Goal: Task Accomplishment & Management: Manage account settings

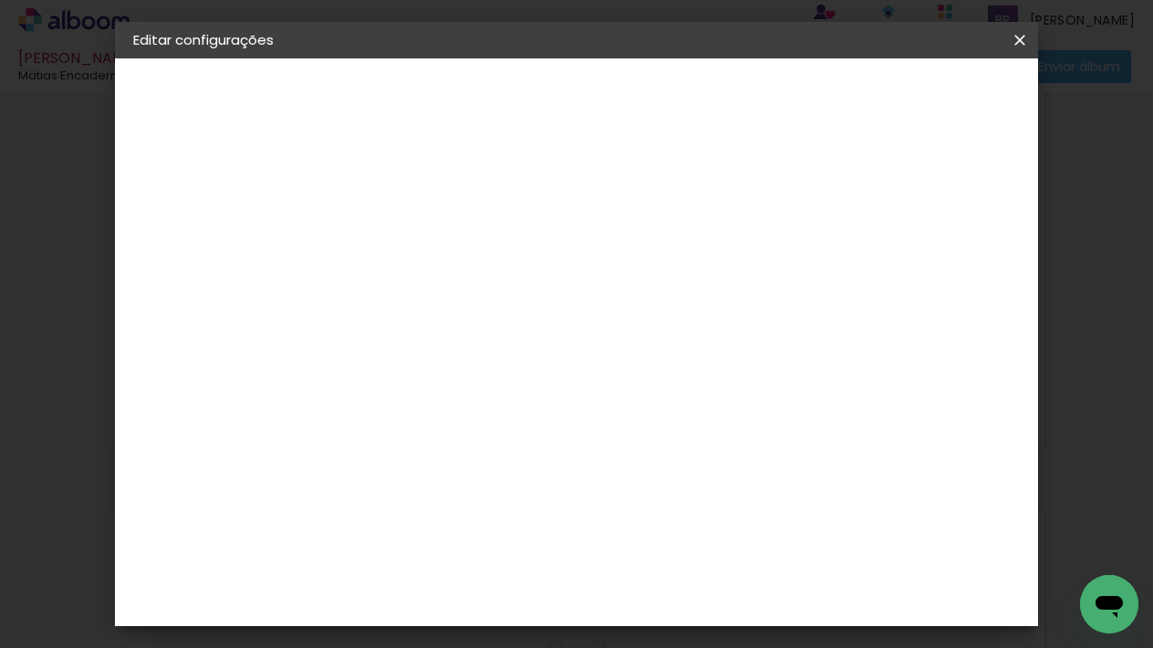
click at [1026, 39] on iron-icon at bounding box center [1020, 40] width 22 height 18
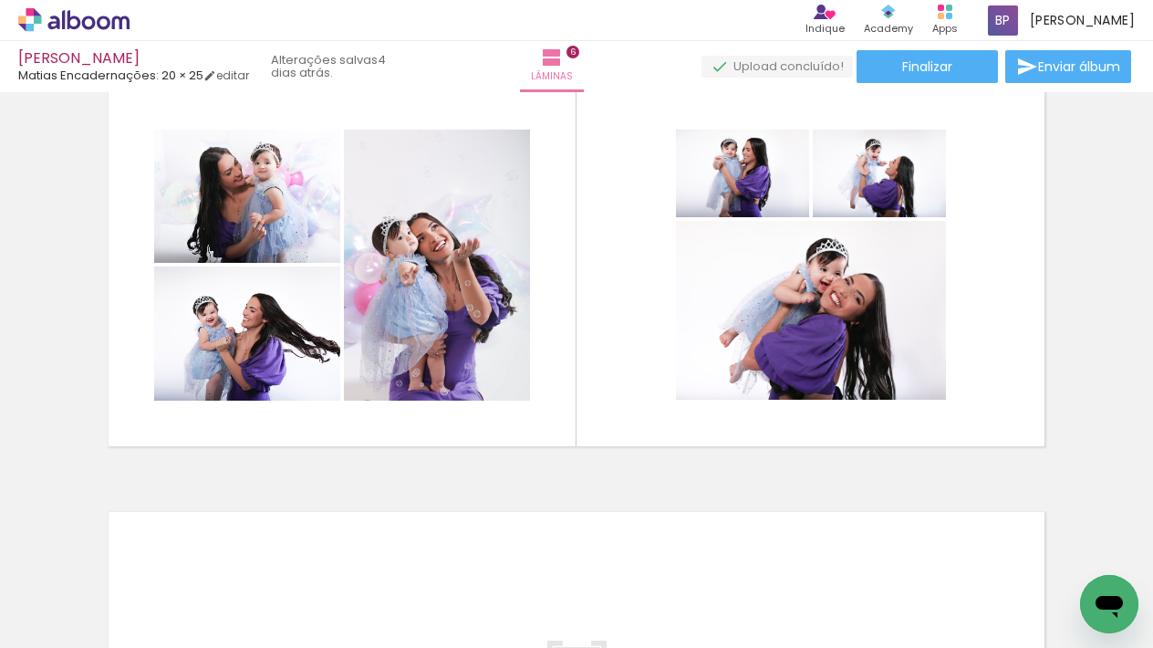
click at [79, 29] on icon at bounding box center [73, 20] width 111 height 24
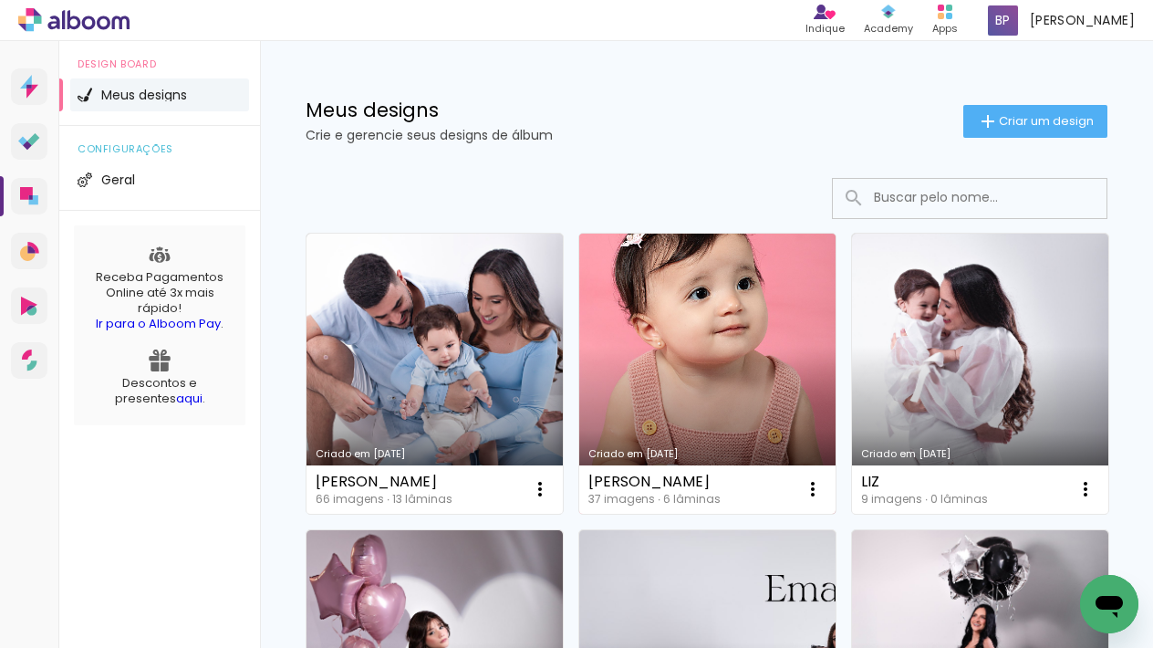
click at [717, 332] on link "Criado em [DATE]" at bounding box center [707, 374] width 256 height 280
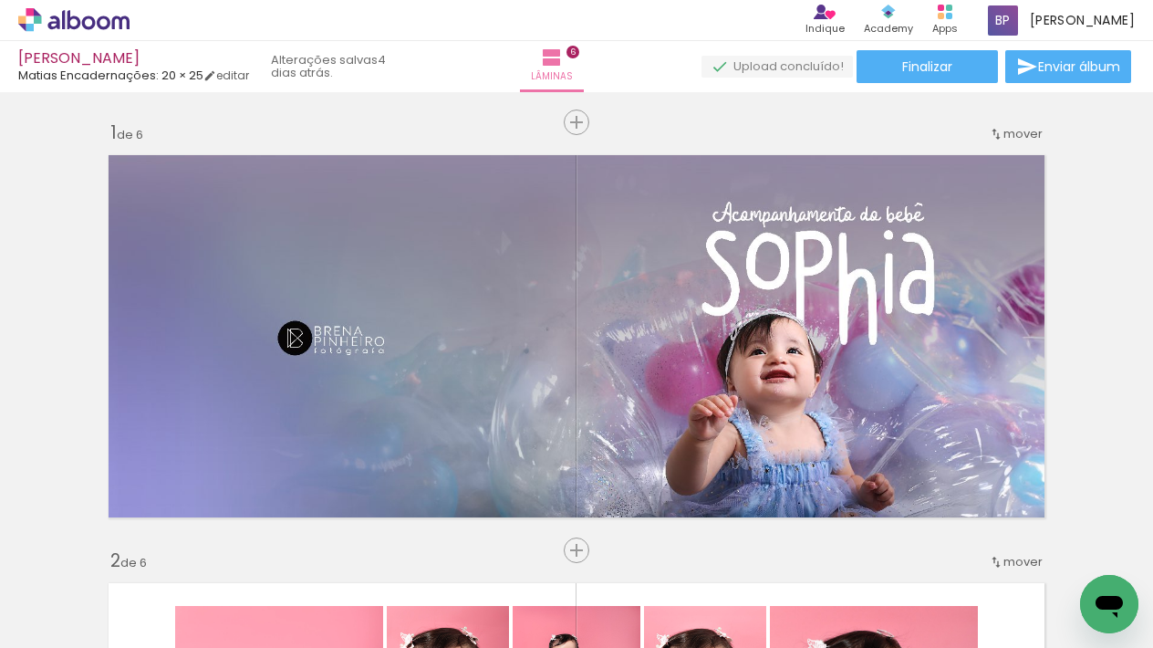
click at [85, 26] on icon at bounding box center [89, 23] width 14 height 14
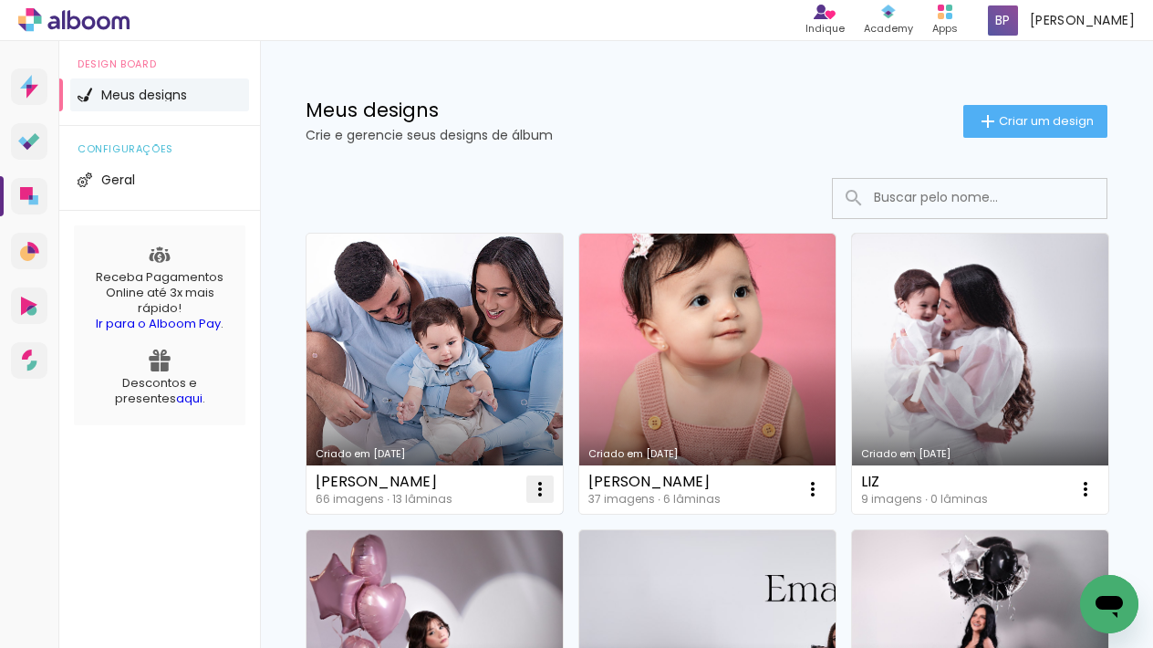
click at [540, 490] on iron-icon at bounding box center [540, 489] width 22 height 22
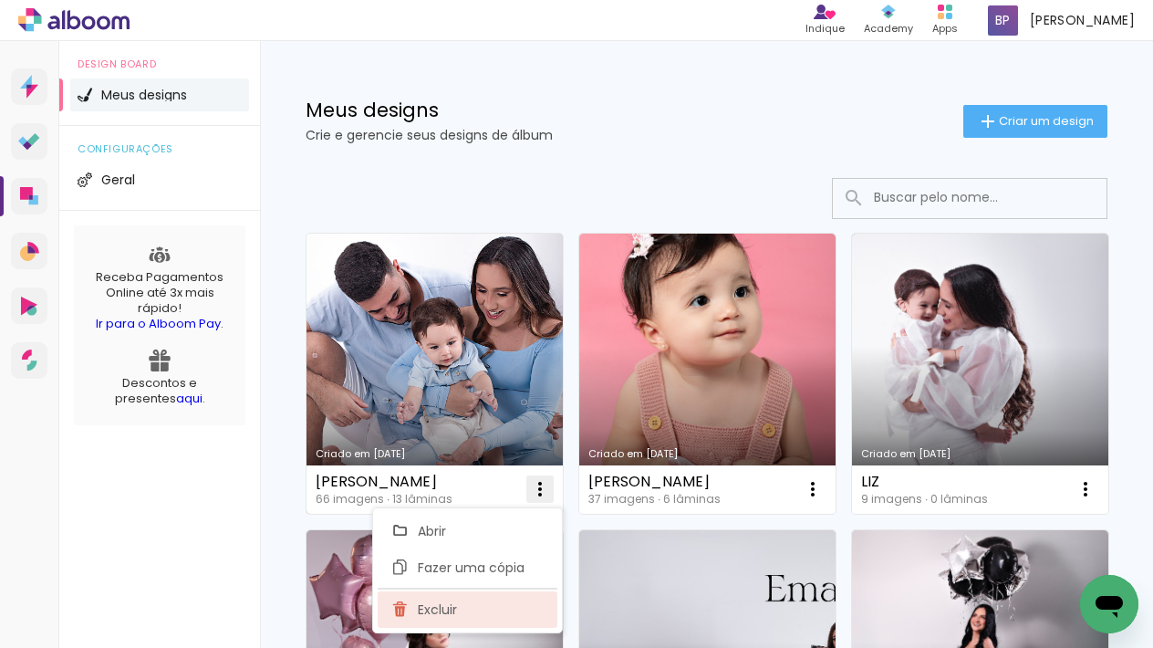
click at [464, 609] on paper-item "Excluir" at bounding box center [468, 609] width 180 height 36
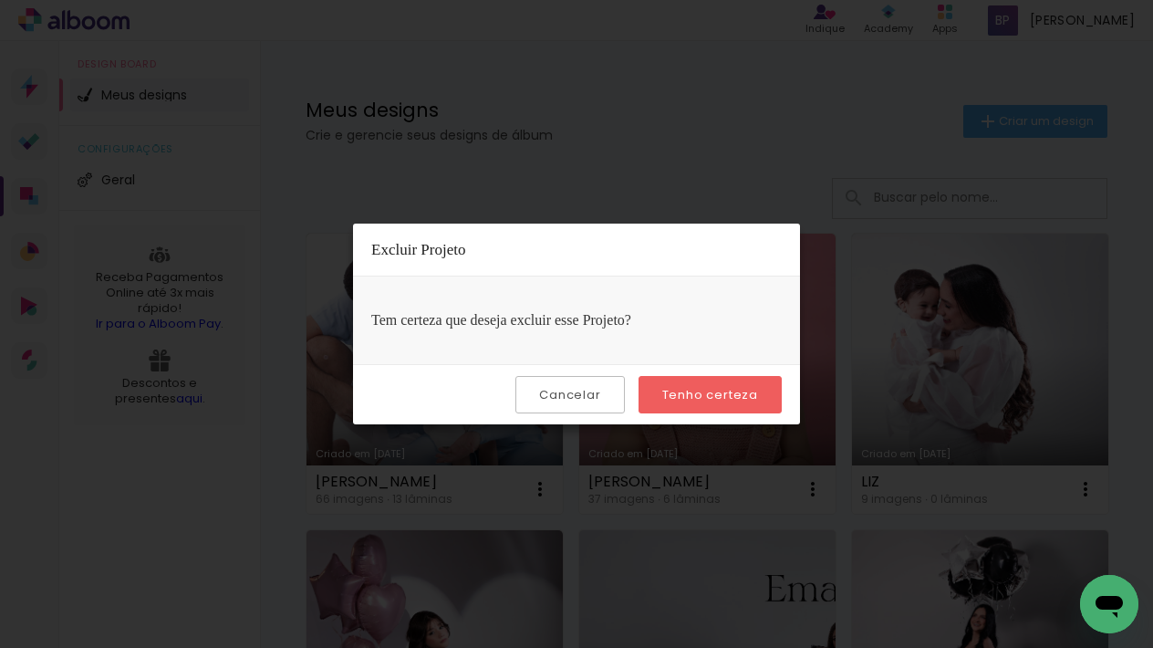
click at [0, 0] on slot "Tenho certeza" at bounding box center [0, 0] width 0 height 0
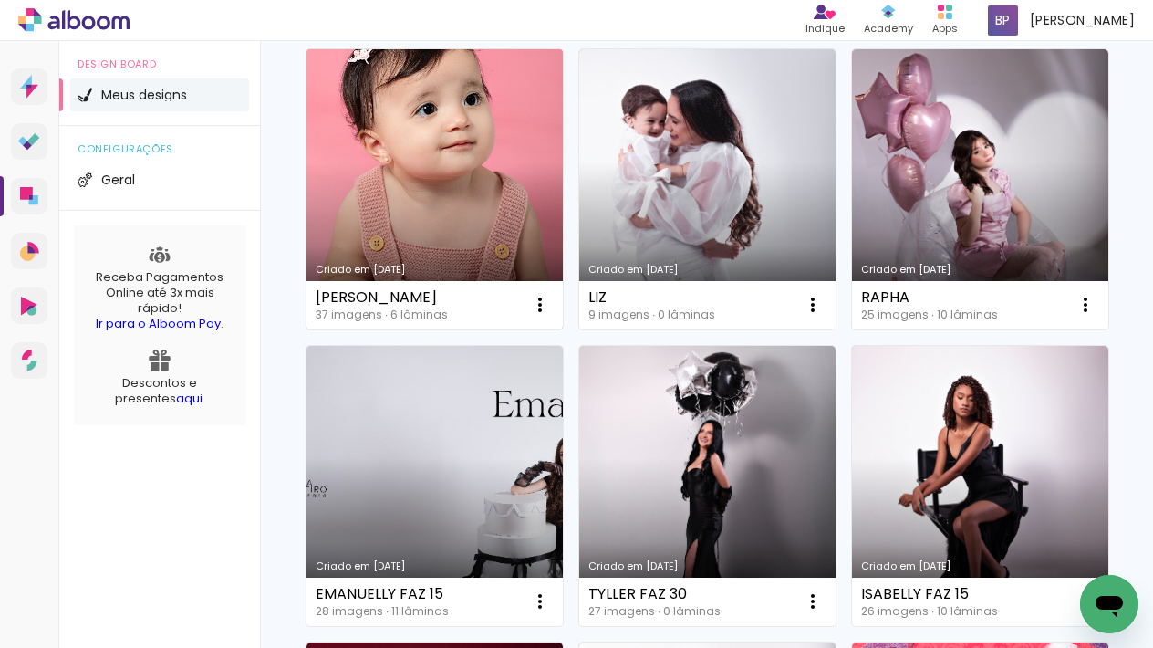
scroll to position [199, 0]
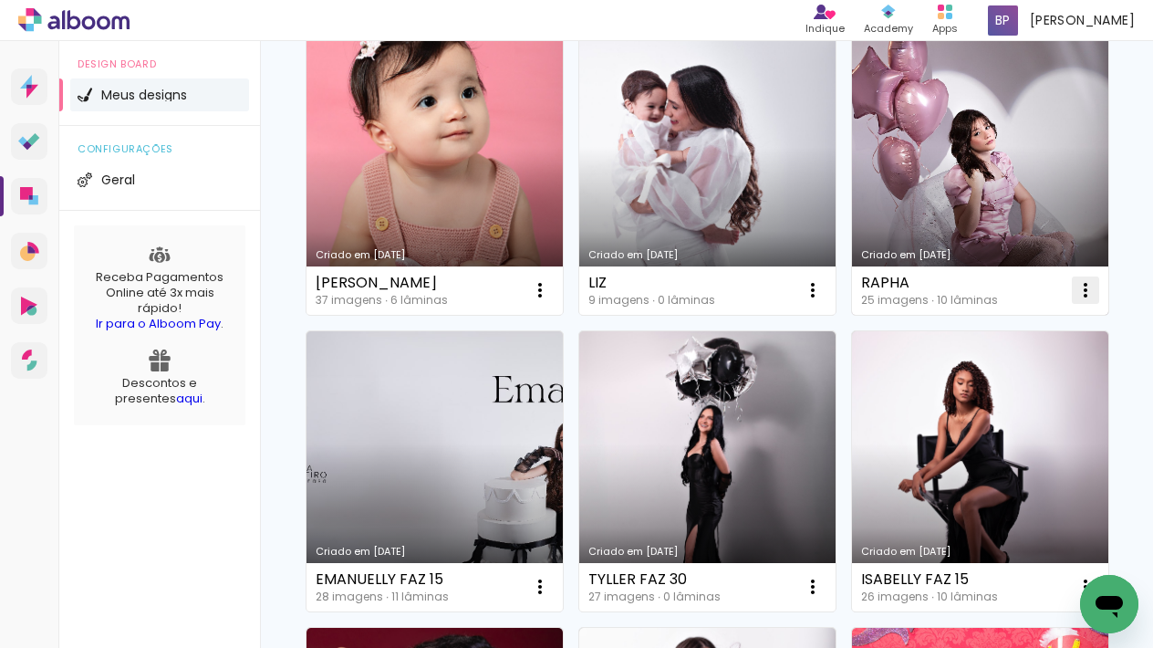
click at [551, 289] on iron-icon at bounding box center [540, 290] width 22 height 22
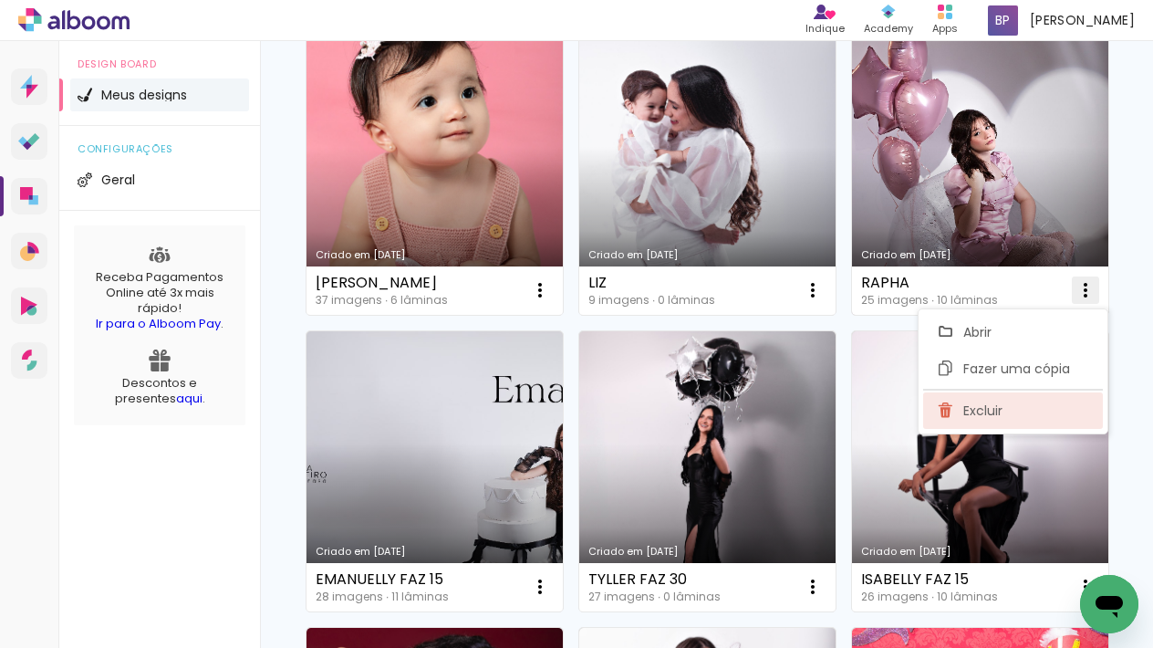
click at [991, 407] on span "Excluir" at bounding box center [983, 410] width 39 height 13
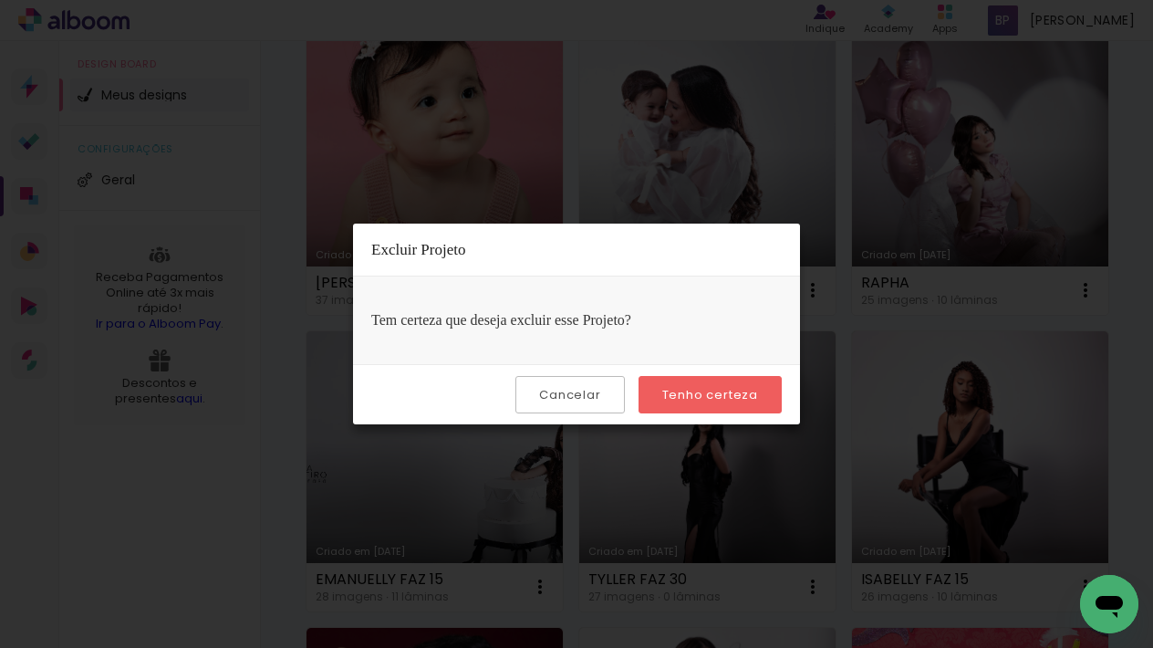
click at [0, 0] on slot "Tenho certeza" at bounding box center [0, 0] width 0 height 0
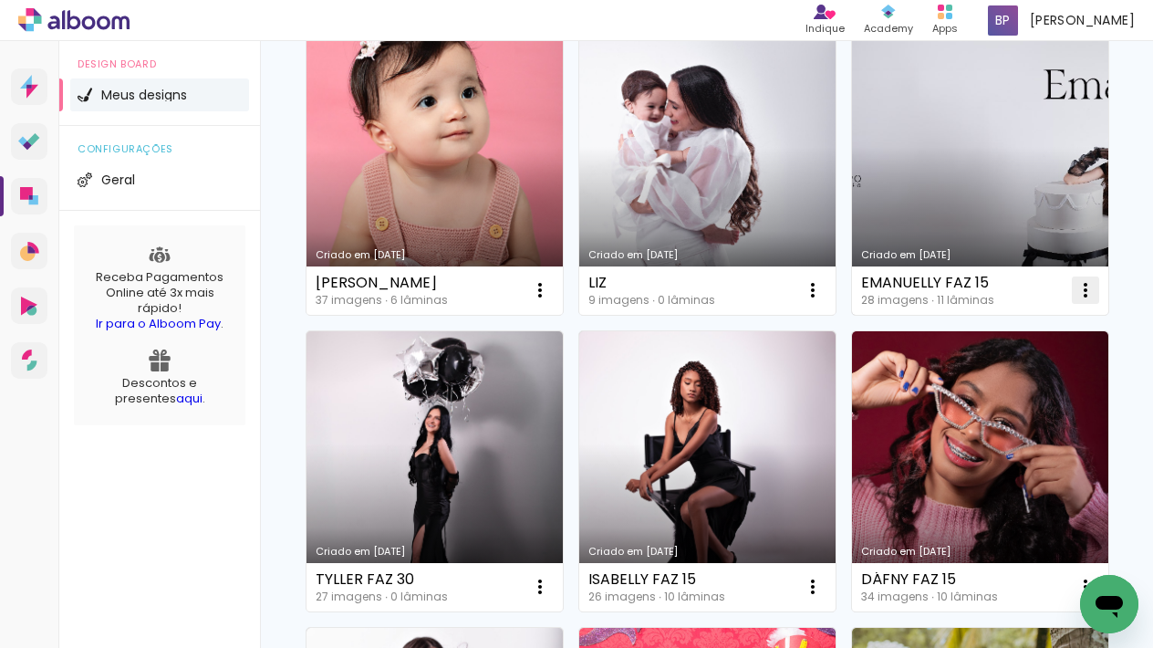
click at [1099, 292] on paper-icon-button at bounding box center [1086, 290] width 36 height 36
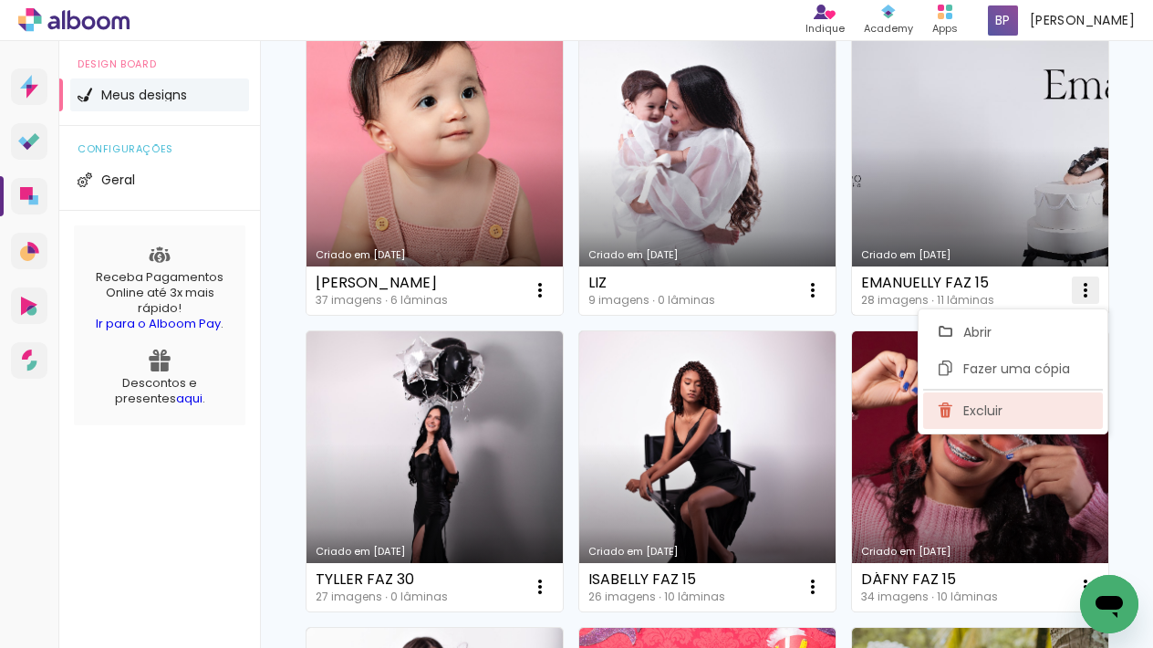
click at [992, 404] on span "Excluir" at bounding box center [983, 410] width 39 height 13
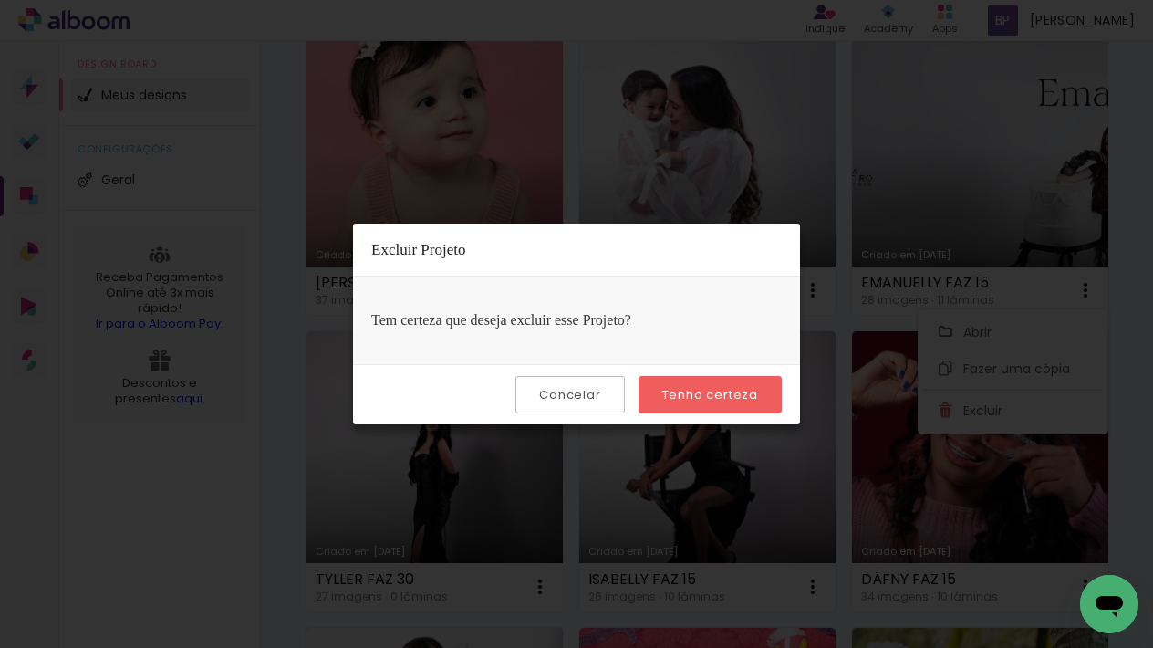
click at [728, 368] on div "Cancelar Tenho certeza" at bounding box center [576, 394] width 447 height 60
click at [0, 0] on slot "Tenho certeza" at bounding box center [0, 0] width 0 height 0
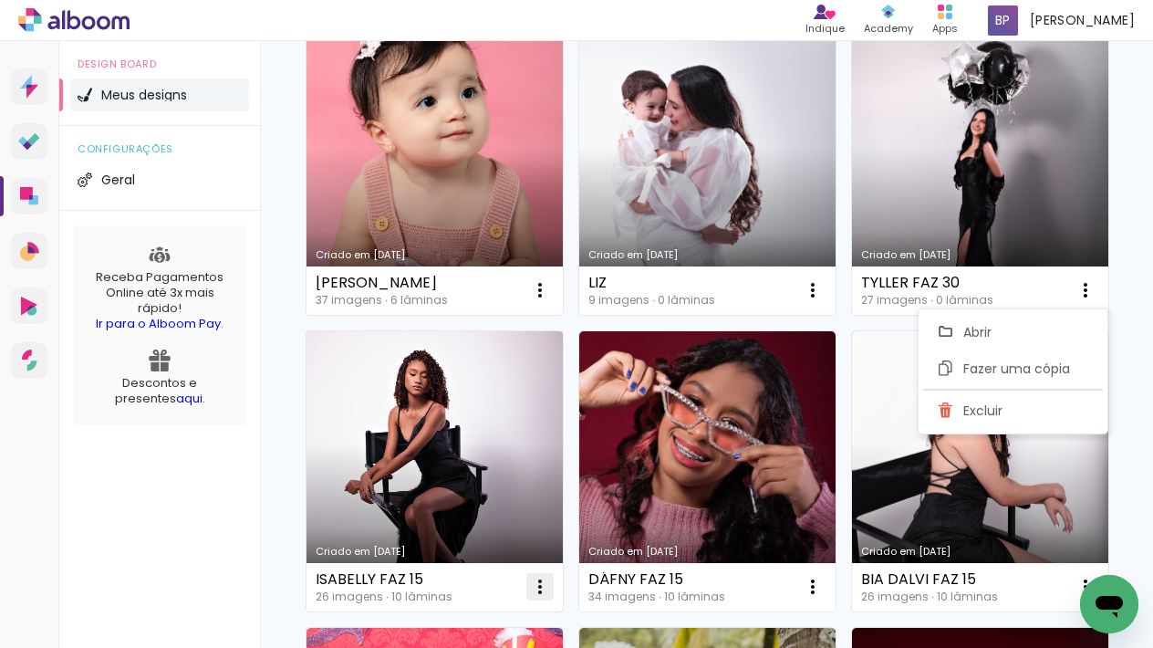
click at [538, 301] on iron-icon at bounding box center [540, 290] width 22 height 22
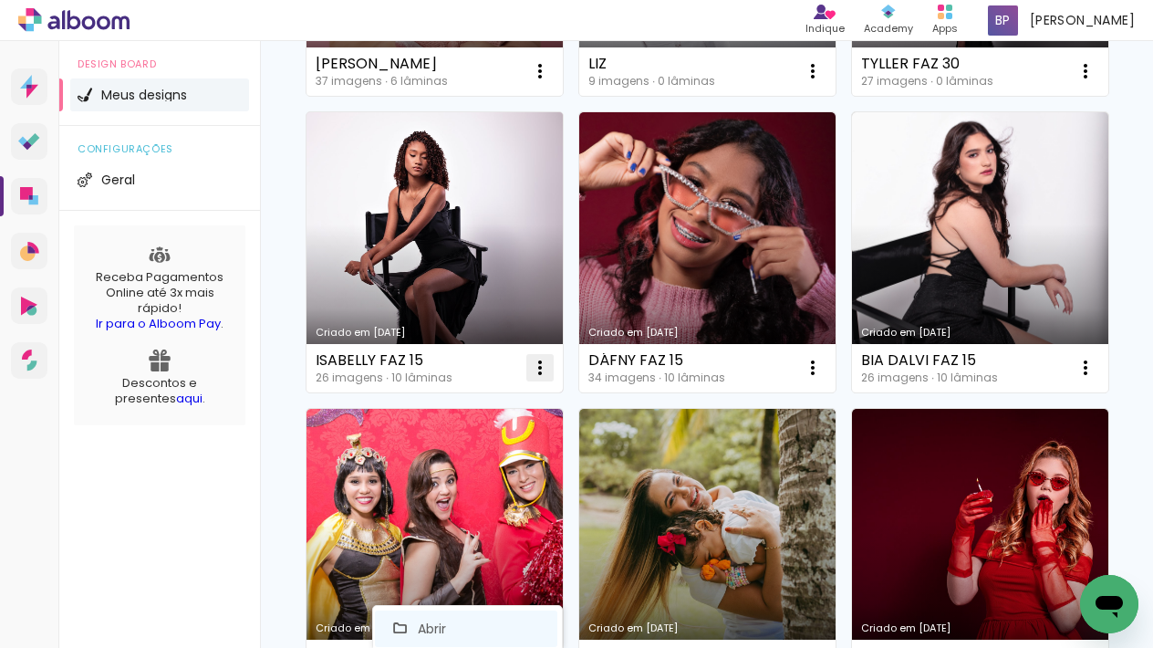
scroll to position [422, 0]
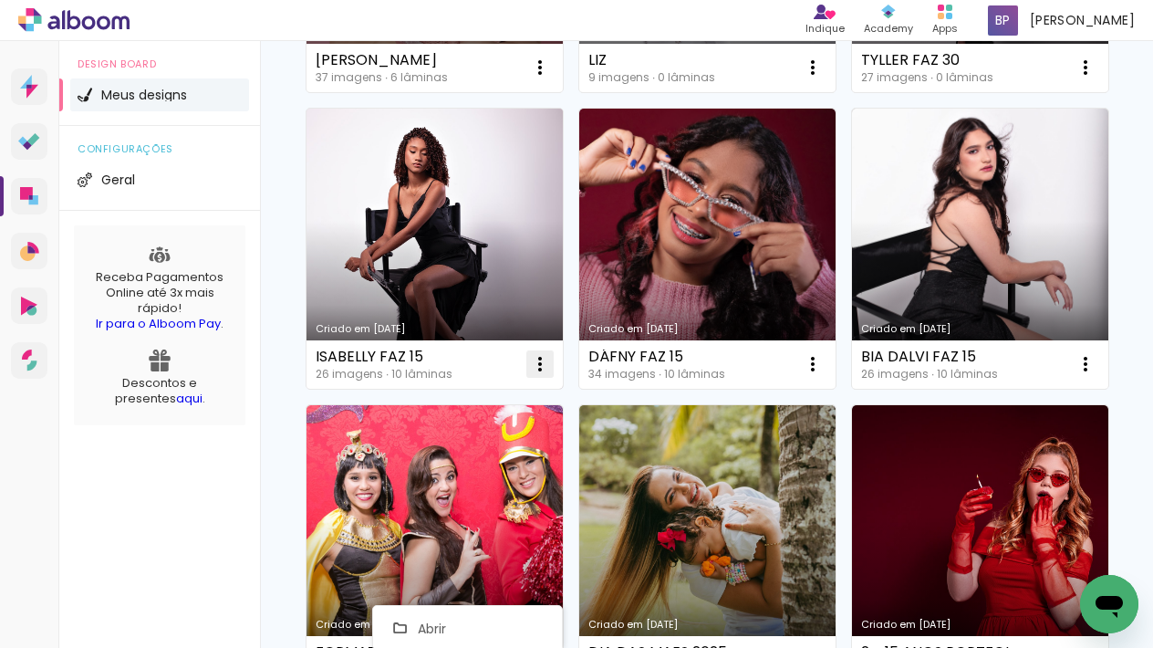
click at [533, 78] on iron-icon at bounding box center [540, 68] width 22 height 22
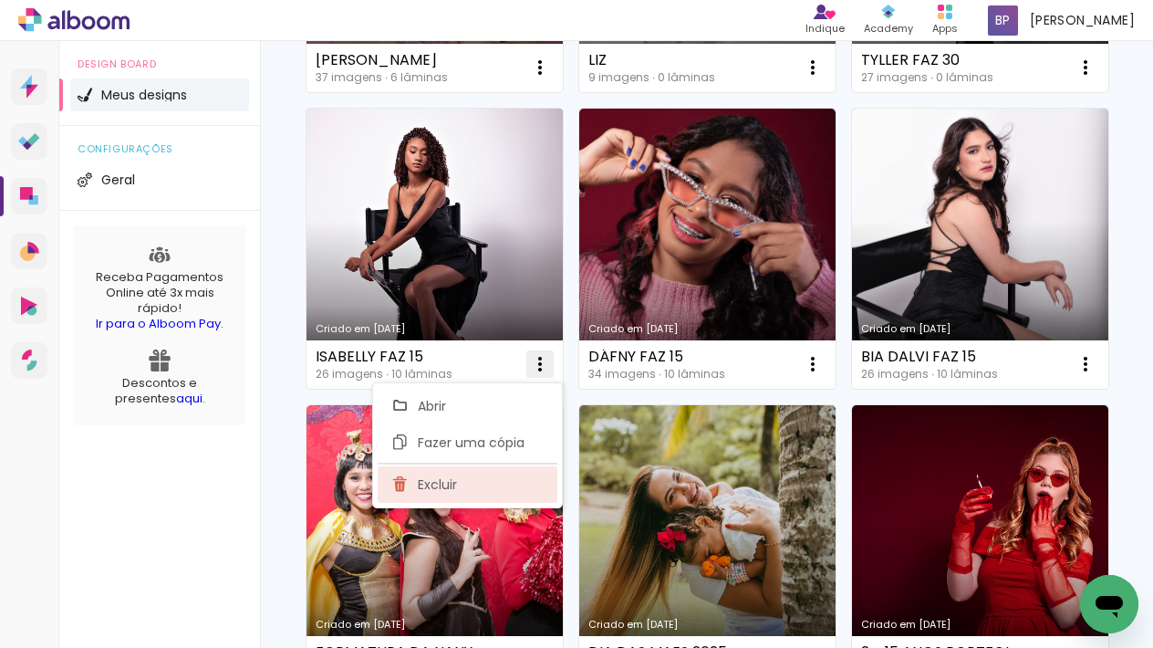
click at [471, 489] on paper-item "Excluir" at bounding box center [468, 484] width 180 height 36
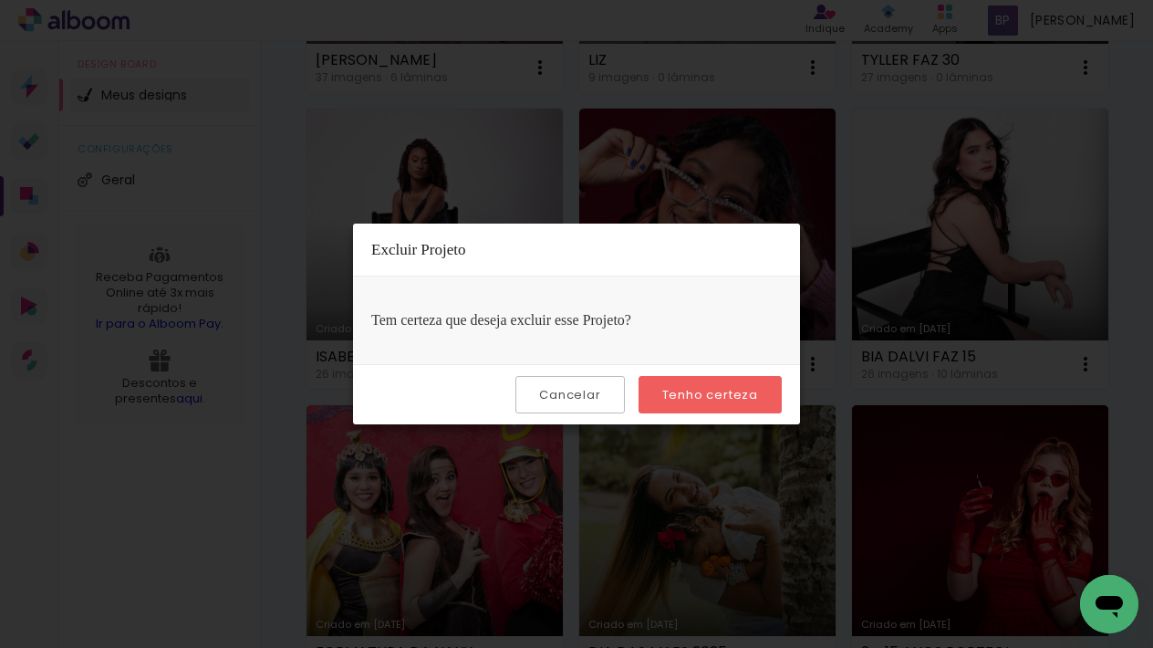
click at [0, 0] on slot "Tenho certeza" at bounding box center [0, 0] width 0 height 0
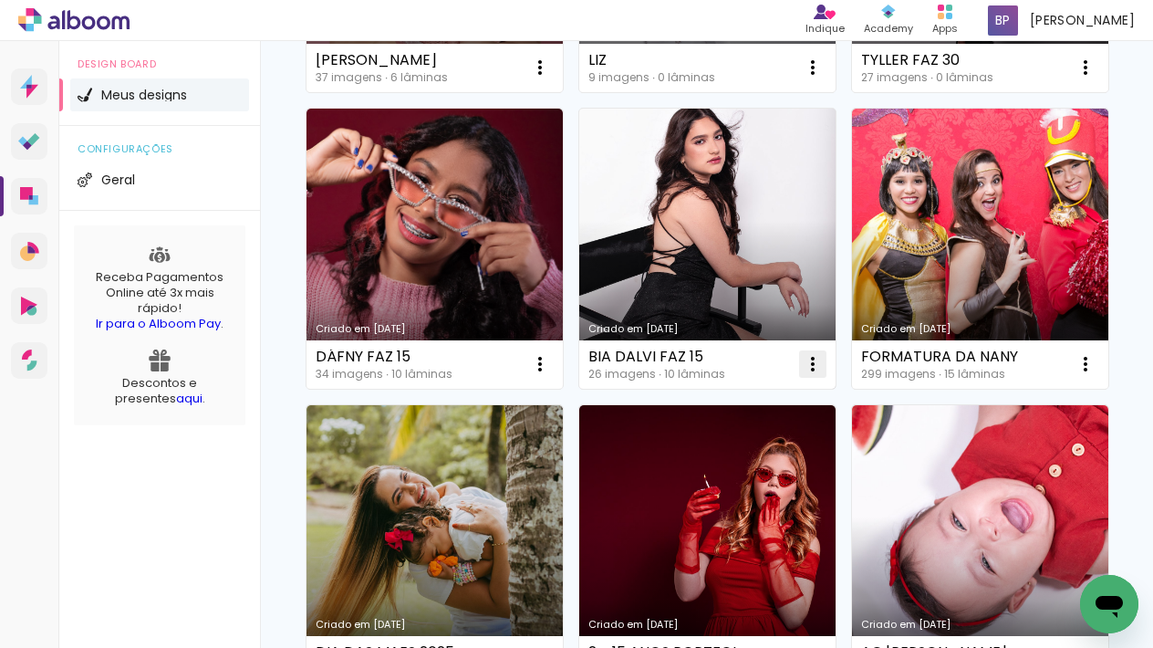
click at [826, 354] on paper-icon-button at bounding box center [813, 364] width 36 height 36
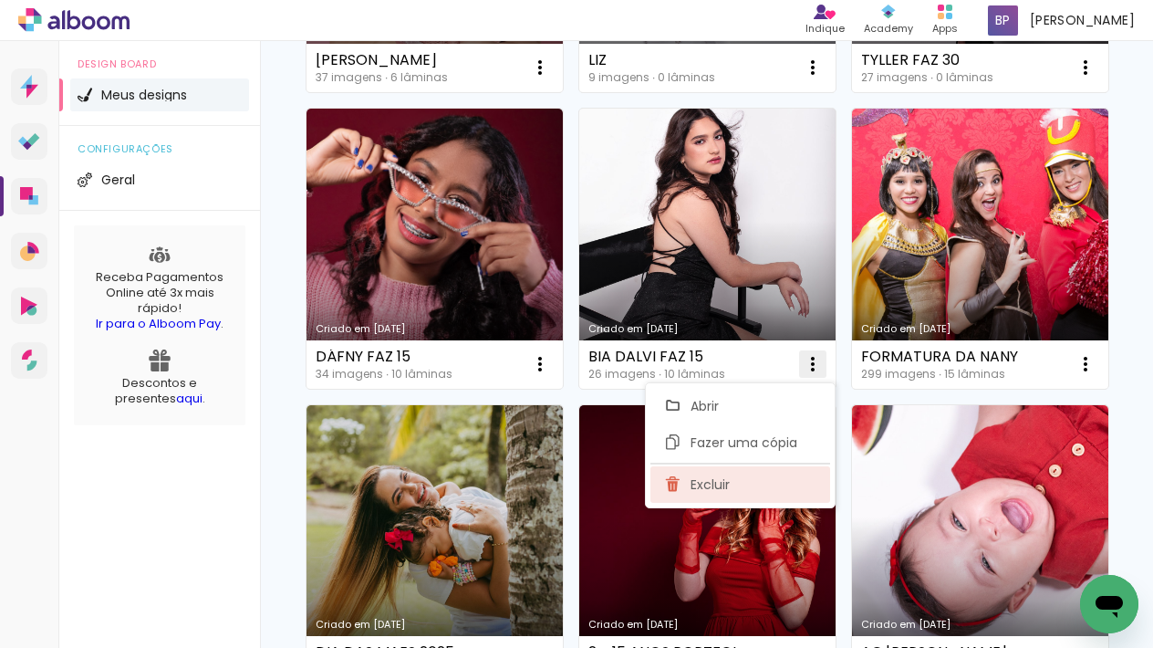
click at [750, 489] on paper-item "Excluir" at bounding box center [741, 484] width 180 height 36
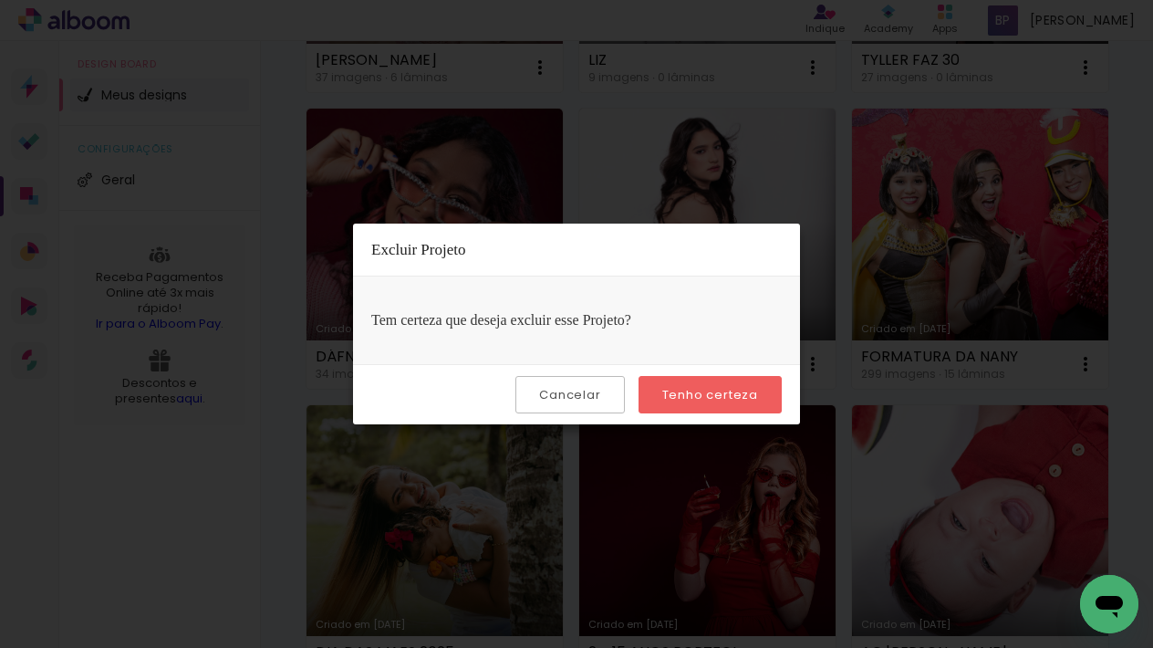
click at [0, 0] on slot "Tenho certeza" at bounding box center [0, 0] width 0 height 0
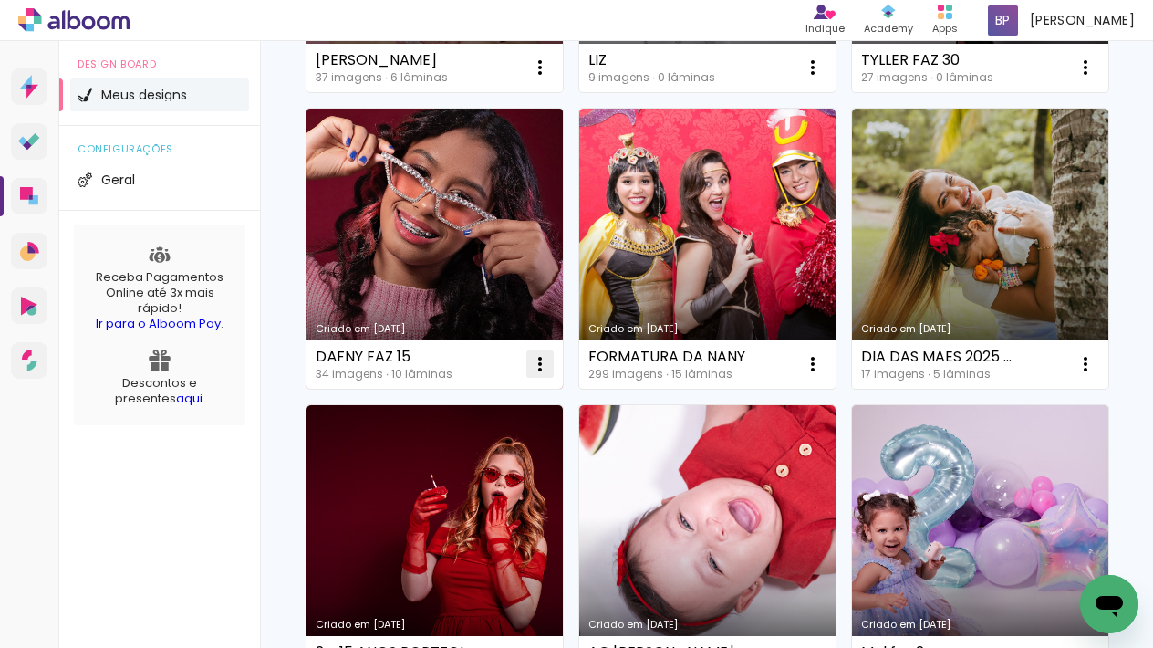
click at [531, 78] on iron-icon at bounding box center [540, 68] width 22 height 22
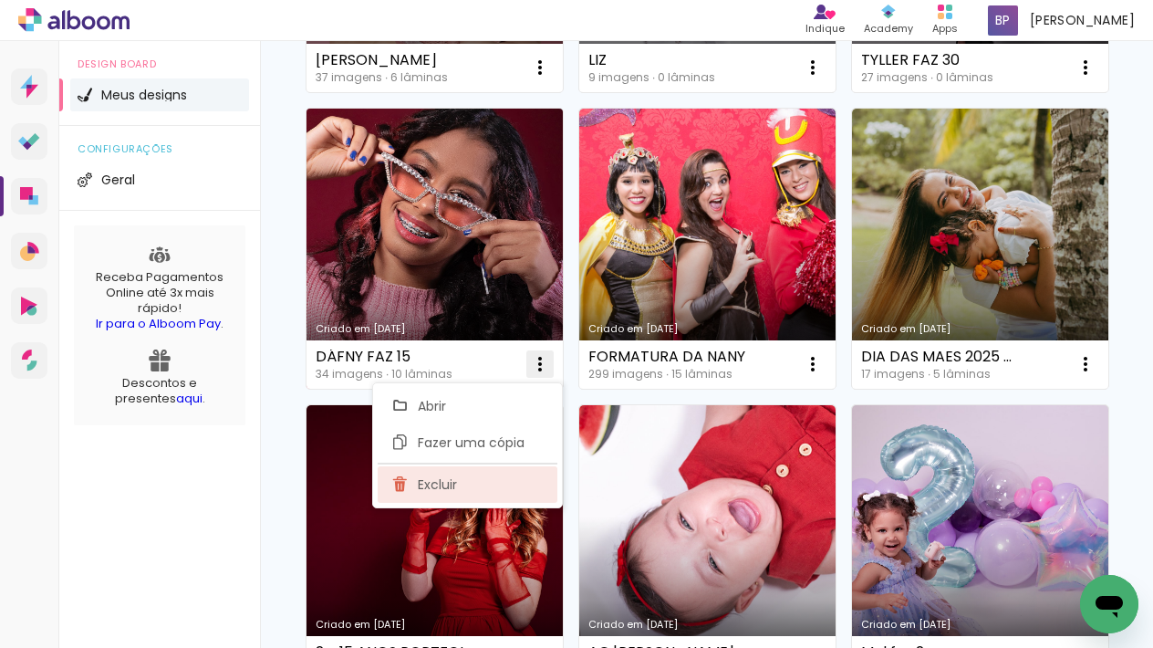
click at [524, 479] on paper-item "Excluir" at bounding box center [468, 484] width 180 height 36
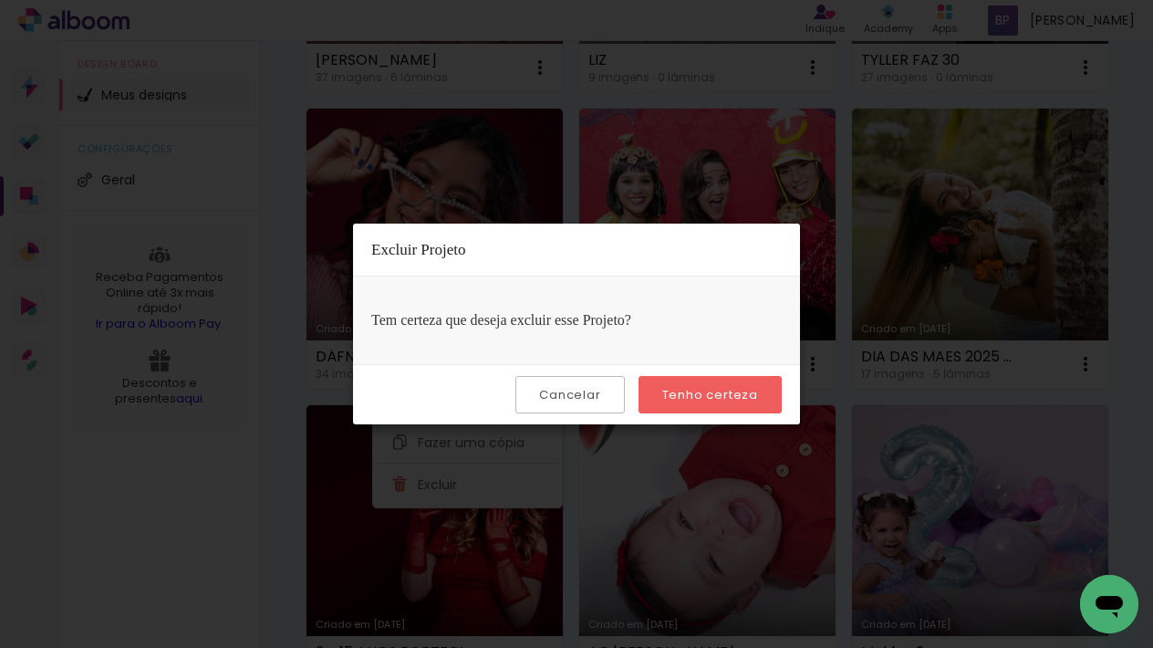
click at [0, 0] on slot "Tenho certeza" at bounding box center [0, 0] width 0 height 0
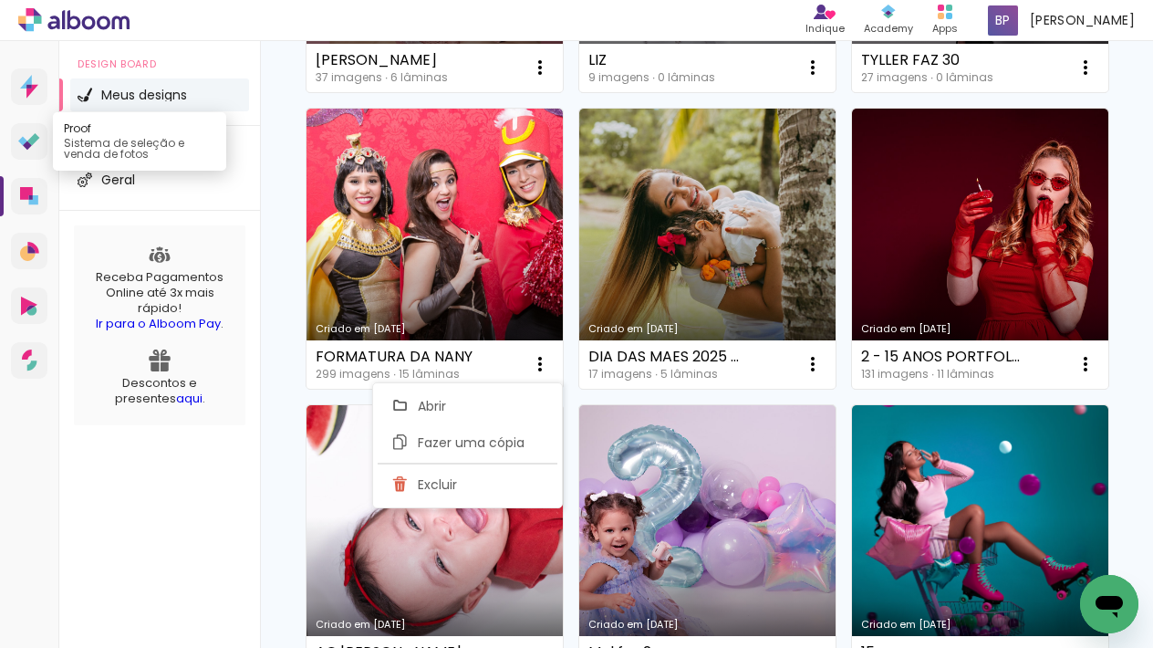
click at [29, 145] on icon at bounding box center [27, 145] width 9 height 9
